Goal: Find contact information: Find contact information

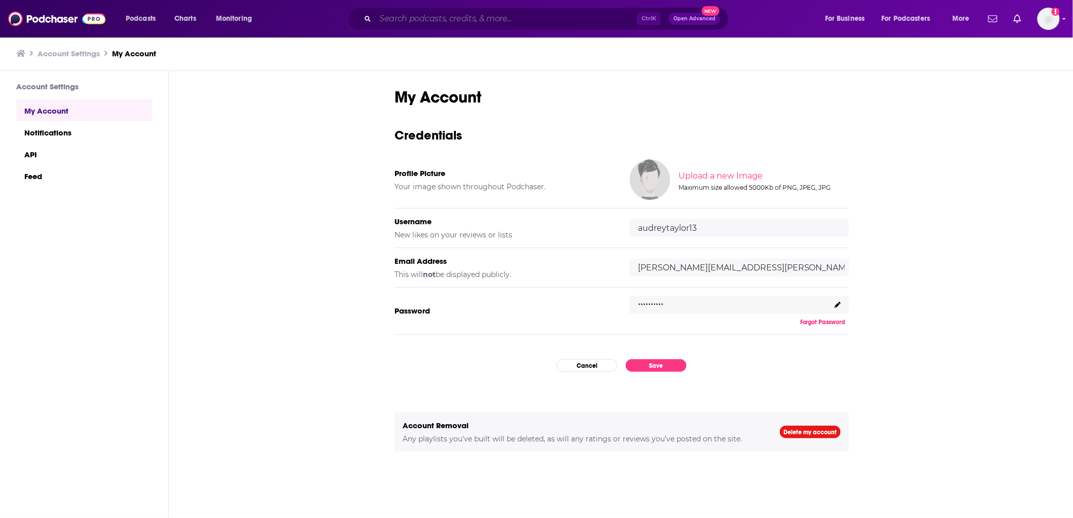
click at [448, 22] on input "Search podcasts, credits, & more..." at bounding box center [506, 19] width 262 height 16
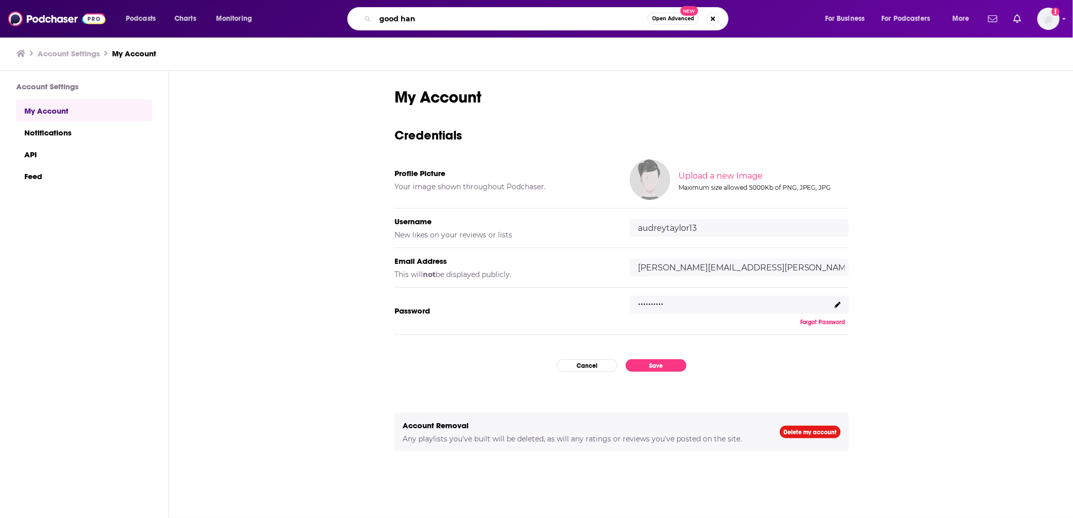
type input "good hang"
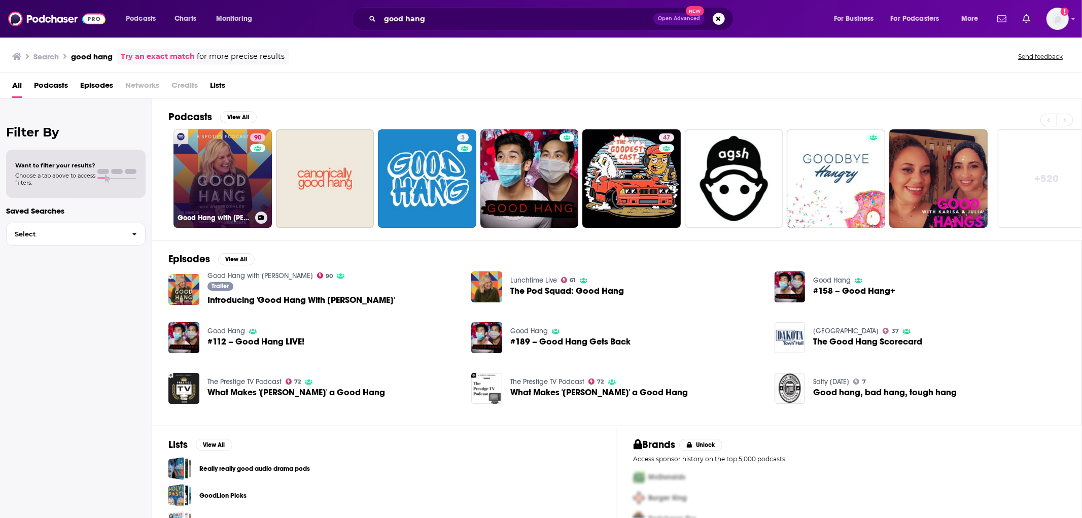
click at [227, 187] on link "90 Good Hang with [PERSON_NAME]" at bounding box center [222, 178] width 98 height 98
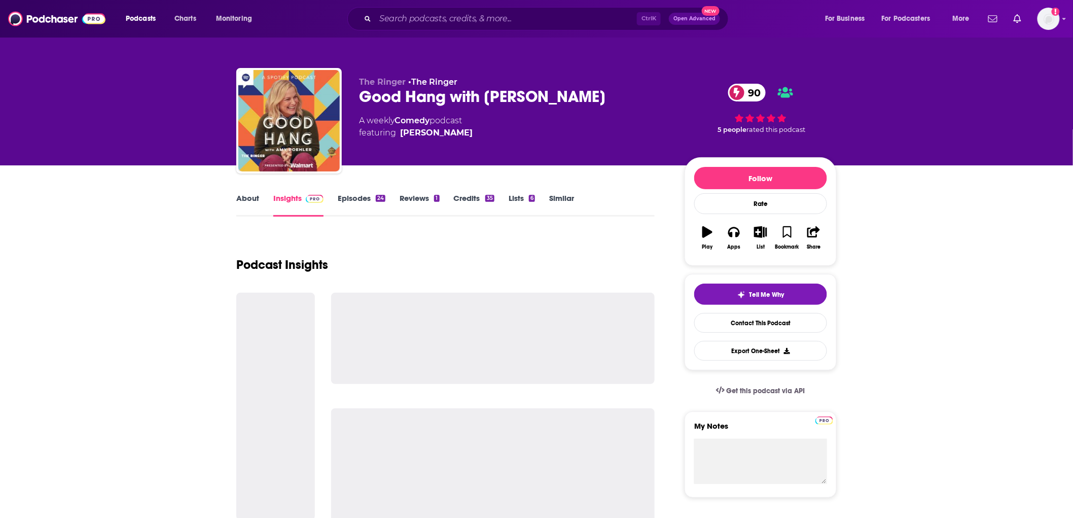
click at [257, 198] on link "About" at bounding box center [247, 204] width 23 height 23
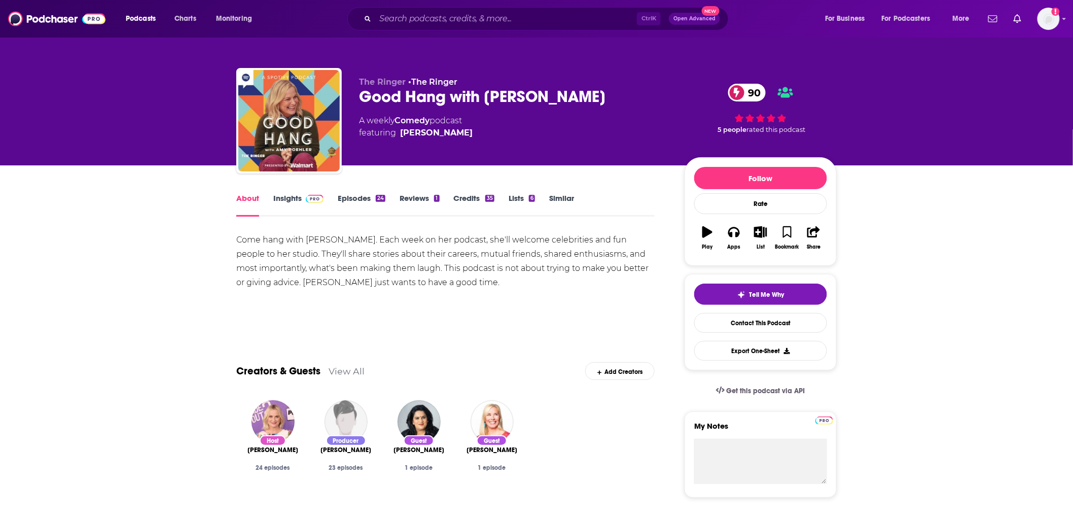
click at [458, 200] on link "Credits 35" at bounding box center [474, 204] width 41 height 23
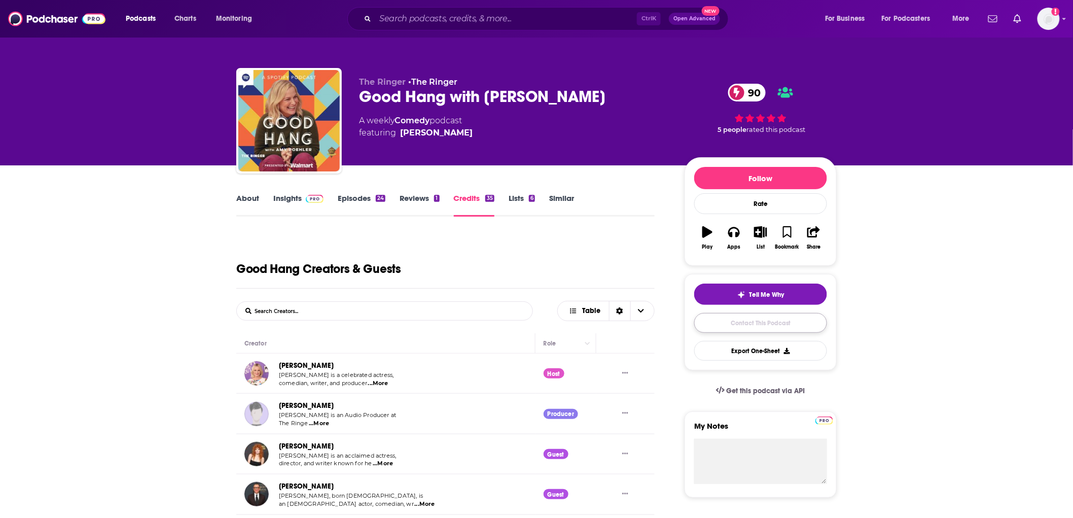
click at [716, 322] on link "Contact This Podcast" at bounding box center [760, 323] width 133 height 20
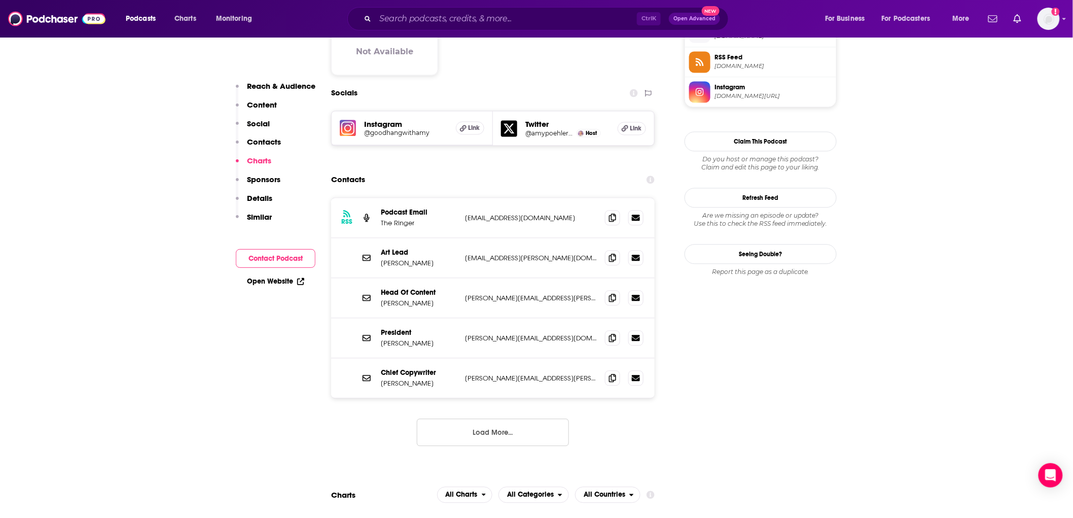
scroll to position [841, 0]
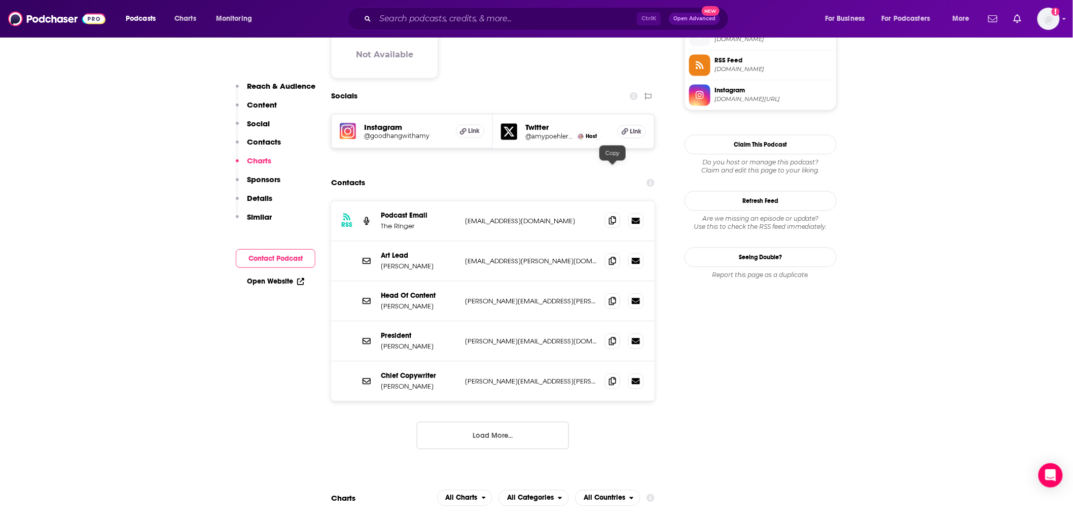
click at [611, 216] on icon at bounding box center [612, 220] width 7 height 8
